Goal: Find specific page/section: Find specific page/section

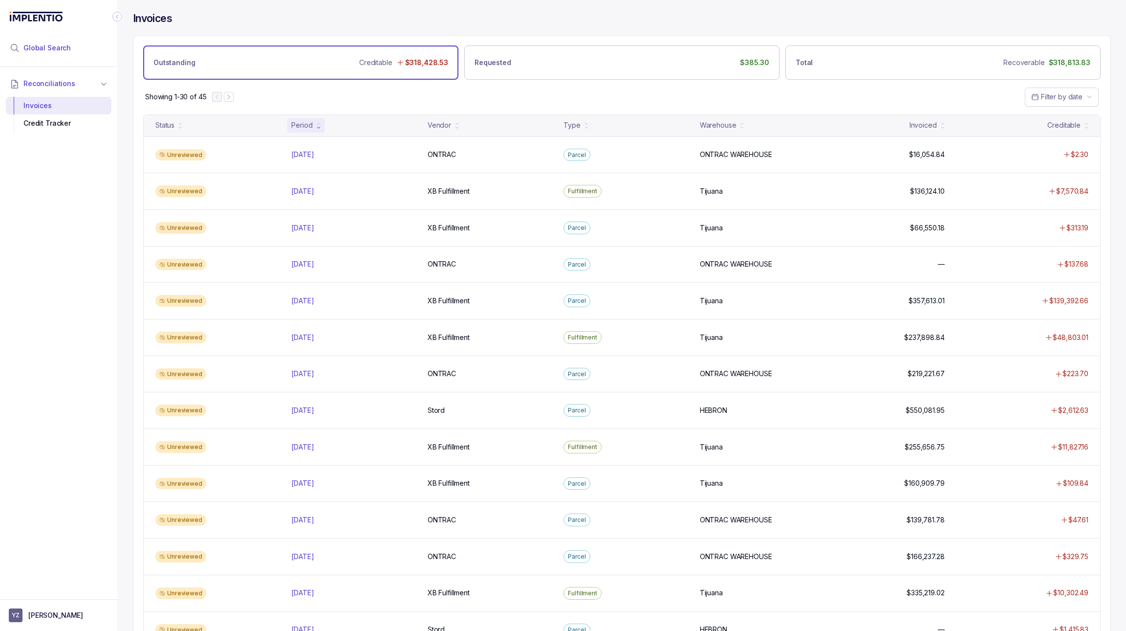
click at [59, 53] on li "Global Search" at bounding box center [59, 48] width 106 height 22
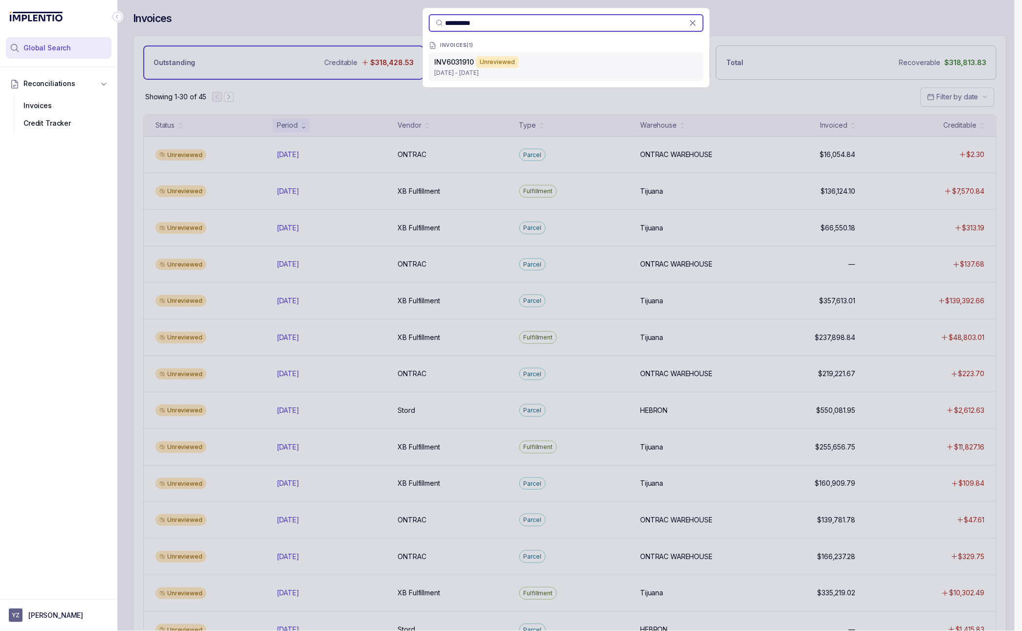
type input "**********"
click at [583, 74] on p "[DATE] - [DATE]" at bounding box center [566, 73] width 263 height 10
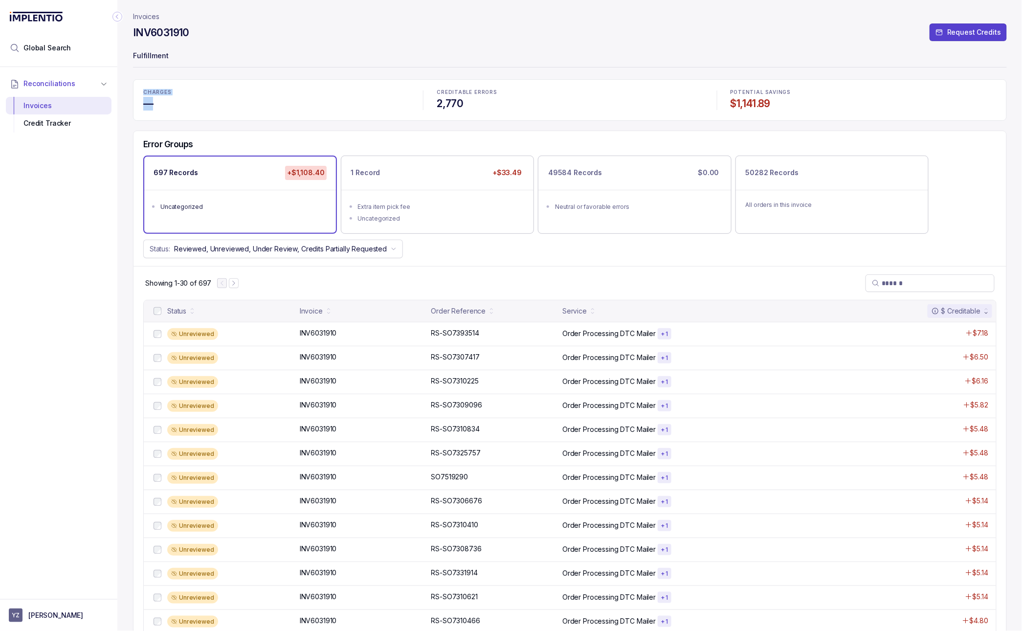
drag, startPoint x: 139, startPoint y: 89, endPoint x: 164, endPoint y: 110, distance: 31.6
click at [164, 110] on div "CHARGES —" at bounding box center [276, 100] width 278 height 33
click at [432, 341] on div "Unreviewed INV6031910 INV6031910 RS-SO7393514 RS-SO7393514 Order Processing DTC…" at bounding box center [570, 334] width 852 height 24
